Goal: Task Accomplishment & Management: Manage account settings

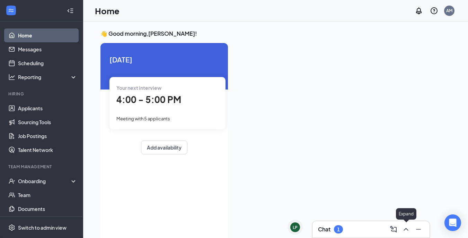
click at [410, 229] on button at bounding box center [405, 228] width 11 height 11
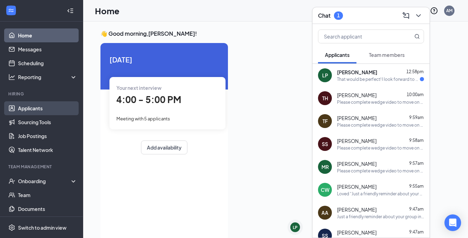
click at [27, 104] on link "Applicants" at bounding box center [47, 108] width 59 height 14
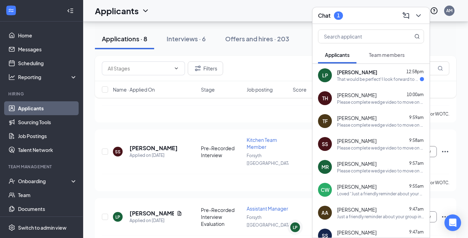
scroll to position [142, 0]
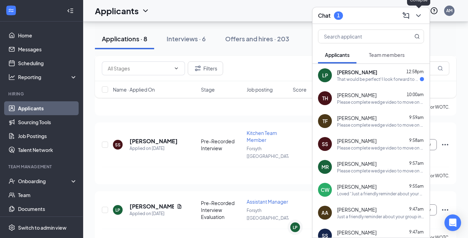
click at [418, 11] on icon "ChevronDown" at bounding box center [418, 15] width 8 height 8
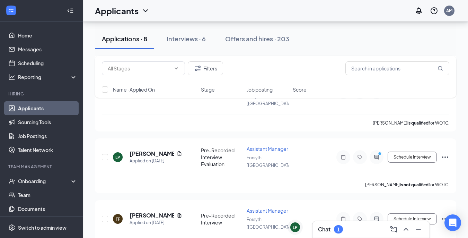
scroll to position [196, 0]
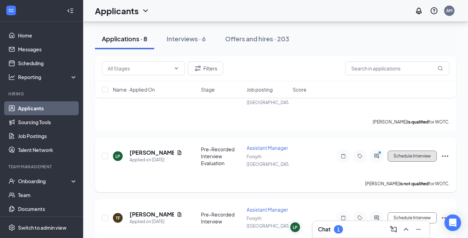
click at [430, 150] on button "Schedule Interview" at bounding box center [412, 155] width 49 height 11
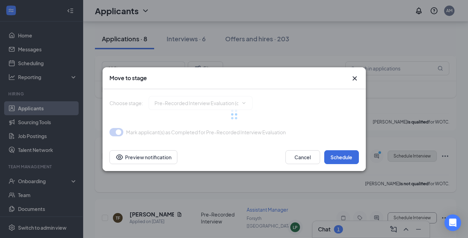
type input "Group Interview (next stage)"
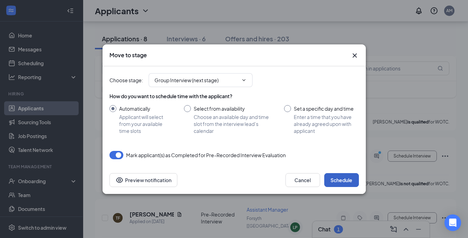
click at [347, 184] on button "Schedule" at bounding box center [341, 180] width 35 height 14
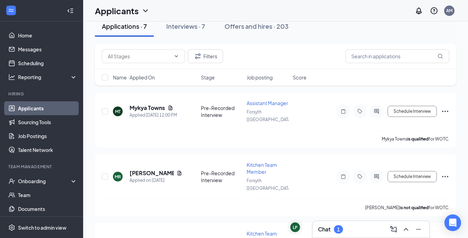
scroll to position [0, 0]
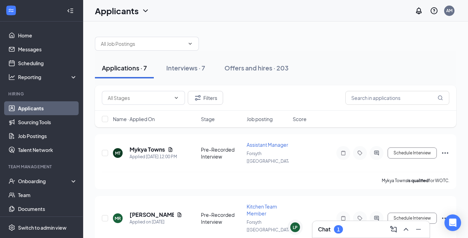
click at [128, 69] on div "Applications · 7" at bounding box center [124, 67] width 45 height 9
click at [401, 228] on button at bounding box center [405, 228] width 11 height 11
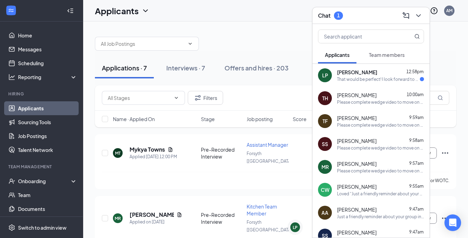
click at [401, 228] on div "Chat 1 Applicants Team members LP Laura Pridgen 12:58pm That would be perfect! …" at bounding box center [371, 122] width 118 height 231
click at [373, 76] on div "That would be perfect! I look forward to speaking with you then!" at bounding box center [378, 79] width 83 height 6
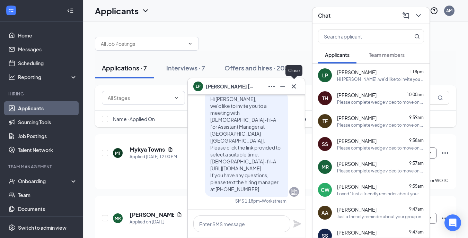
click at [293, 90] on icon "Cross" at bounding box center [294, 86] width 8 height 8
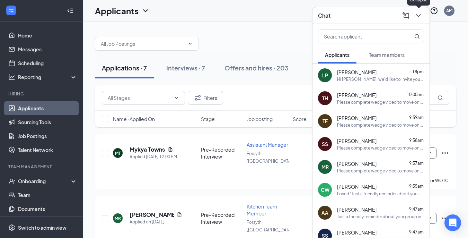
click at [416, 16] on icon "ChevronDown" at bounding box center [418, 15] width 8 height 8
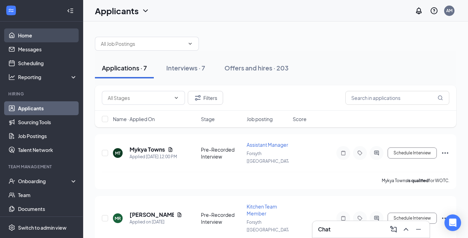
click at [24, 35] on link "Home" at bounding box center [47, 35] width 59 height 14
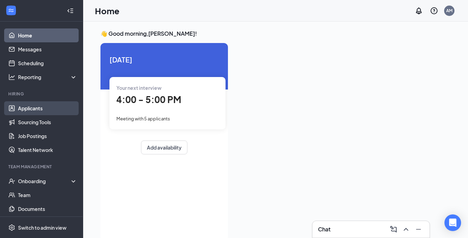
click at [22, 105] on link "Applicants" at bounding box center [47, 108] width 59 height 14
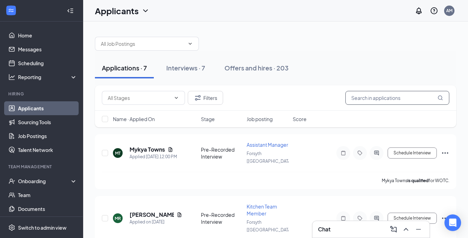
click at [381, 100] on input "text" at bounding box center [397, 98] width 104 height 14
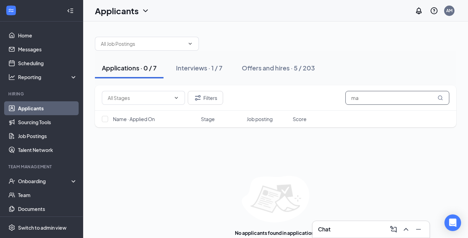
type input "m"
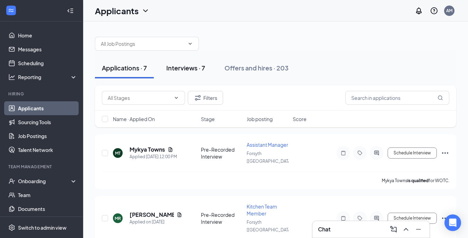
click at [189, 69] on div "Interviews · 7" at bounding box center [185, 67] width 39 height 9
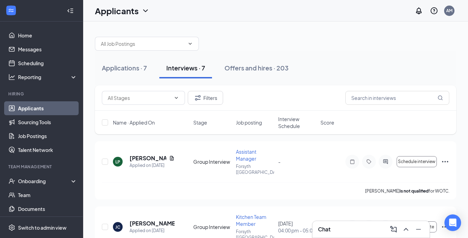
click at [425, 48] on div at bounding box center [275, 40] width 361 height 21
click at [25, 37] on link "Home" at bounding box center [47, 35] width 59 height 14
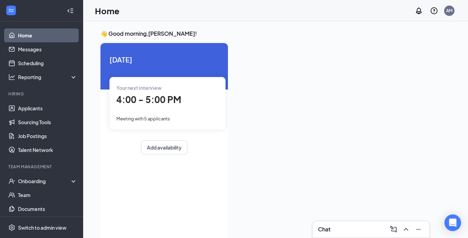
drag, startPoint x: 466, startPoint y: 53, endPoint x: 473, endPoint y: 56, distance: 8.2
click at [468, 56] on html "Home Messages Scheduling Reporting Hiring Applicants Sourcing Tools Job Posting…" at bounding box center [234, 119] width 468 height 238
click at [27, 106] on link "Applicants" at bounding box center [47, 108] width 59 height 14
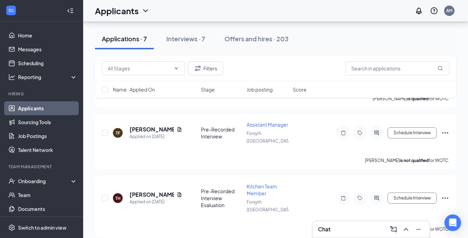
scroll to position [325, 0]
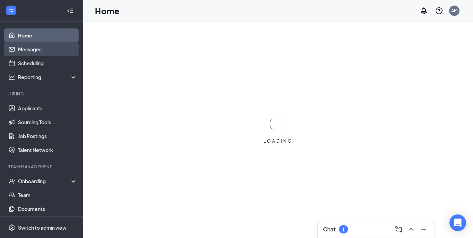
click at [32, 51] on link "Messages" at bounding box center [47, 49] width 59 height 14
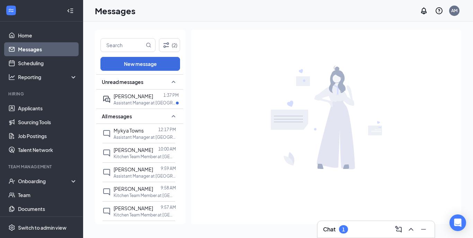
click at [32, 51] on link "Messages" at bounding box center [47, 49] width 59 height 14
click at [157, 99] on div at bounding box center [158, 96] width 10 height 8
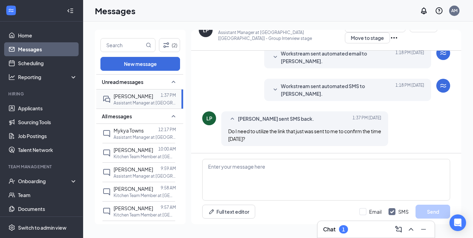
scroll to position [351, 0]
click at [337, 183] on textarea at bounding box center [326, 180] width 248 height 42
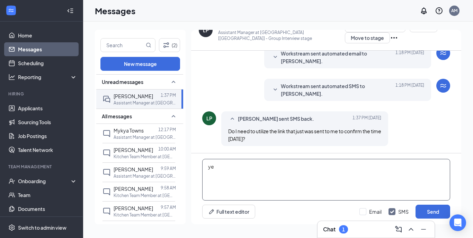
type textarea "y"
type textarea "Yes please! Thank you"
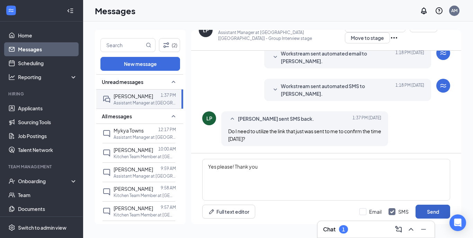
click at [358, 212] on button "Send" at bounding box center [433, 211] width 35 height 14
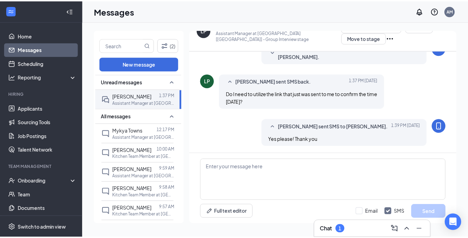
scroll to position [388, 0]
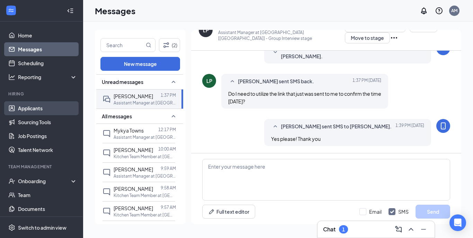
click at [33, 110] on link "Applicants" at bounding box center [47, 108] width 59 height 14
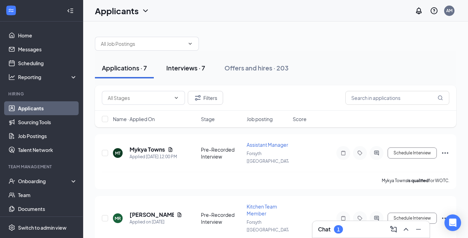
click at [192, 69] on div "Interviews · 7" at bounding box center [185, 67] width 39 height 9
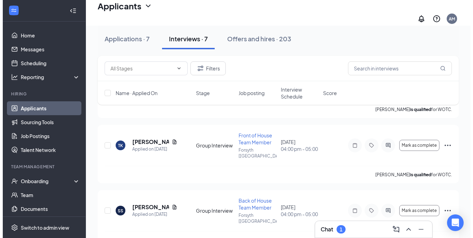
scroll to position [218, 0]
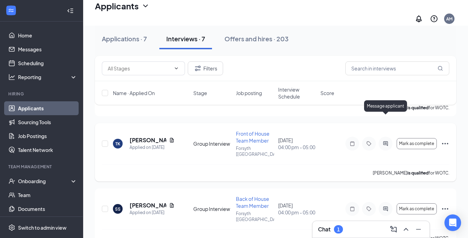
click at [358, 141] on icon "ActiveChat" at bounding box center [385, 143] width 5 height 5
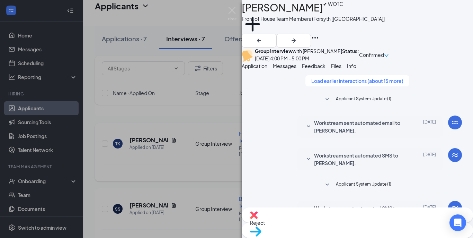
scroll to position [297, 0]
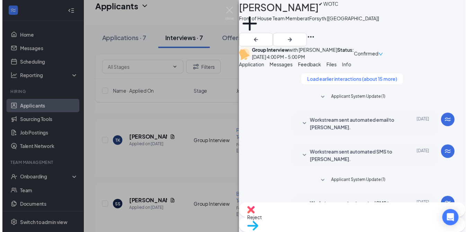
scroll to position [297, 0]
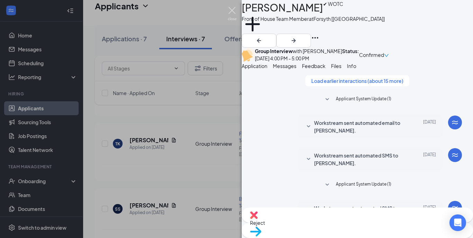
click at [232, 12] on img at bounding box center [232, 14] width 9 height 14
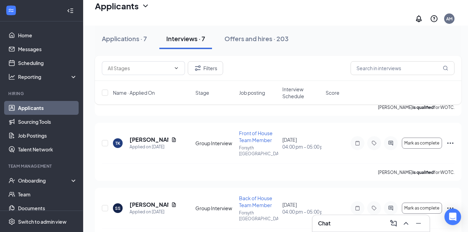
click at [46, 106] on link "Applicants" at bounding box center [47, 108] width 59 height 14
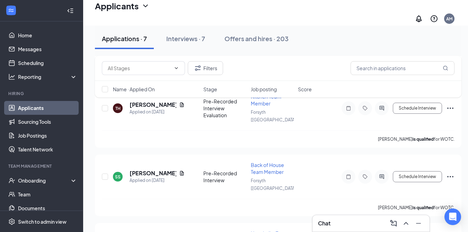
scroll to position [316, 0]
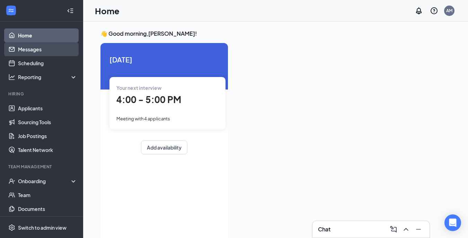
click at [42, 49] on link "Messages" at bounding box center [47, 49] width 59 height 14
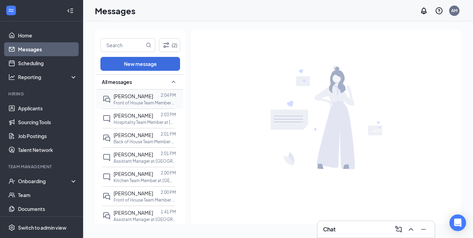
click at [141, 103] on p "Front of House Team Member at Forsyth [GA]" at bounding box center [145, 103] width 62 height 6
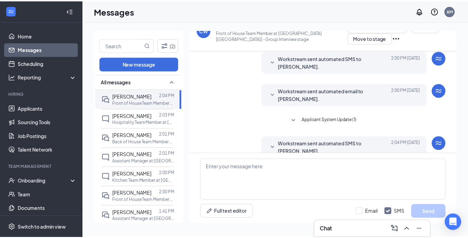
scroll to position [293, 0]
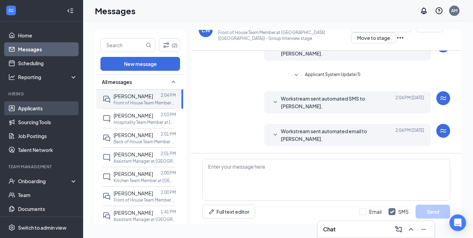
click at [35, 107] on link "Applicants" at bounding box center [47, 108] width 59 height 14
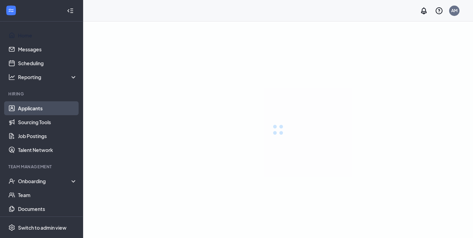
click at [28, 111] on link "Applicants" at bounding box center [47, 108] width 59 height 14
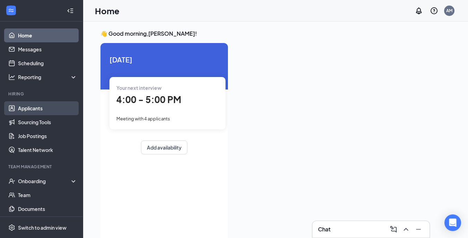
click at [28, 111] on link "Applicants" at bounding box center [47, 108] width 59 height 14
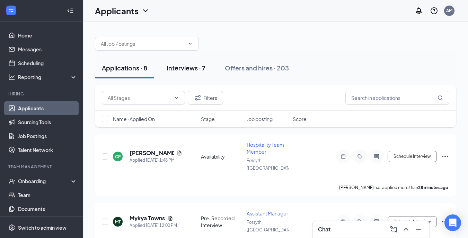
click at [186, 64] on div "Interviews · 7" at bounding box center [186, 67] width 39 height 9
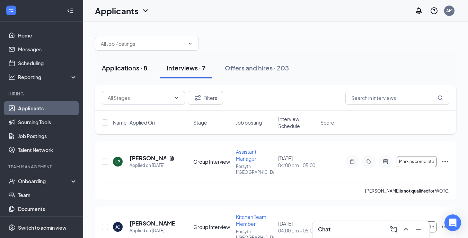
click at [130, 69] on div "Applications · 8" at bounding box center [124, 67] width 45 height 9
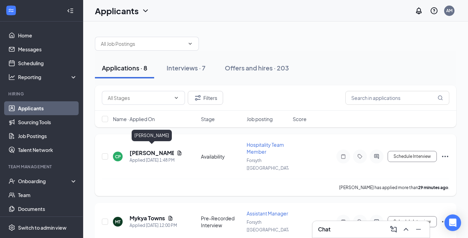
click at [158, 151] on h5 "[PERSON_NAME]" at bounding box center [152, 153] width 44 height 8
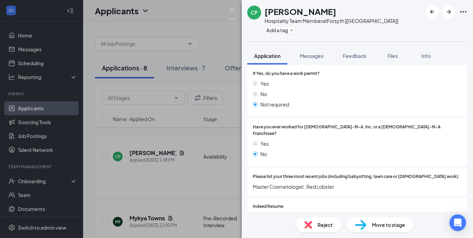
scroll to position [142, 0]
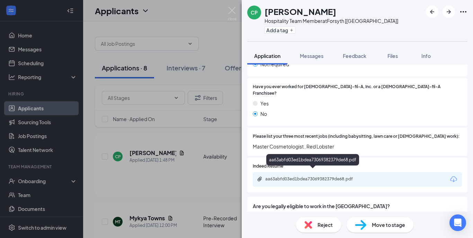
click at [304, 176] on div "aa63abfd03ed1bdea73069382379de68.pdf" at bounding box center [313, 179] width 97 height 6
